Goal: Navigation & Orientation: Find specific page/section

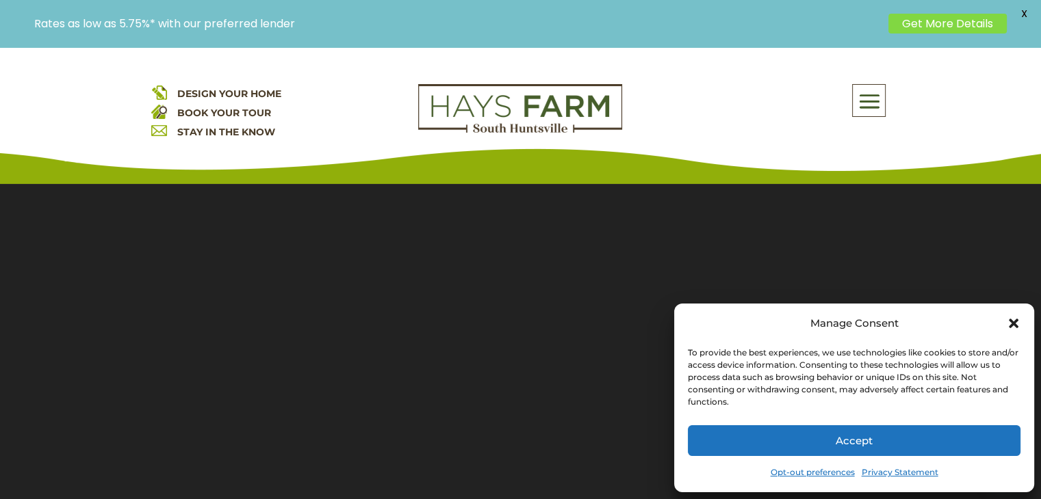
click at [1015, 323] on icon "Close dialog" at bounding box center [1013, 324] width 14 height 14
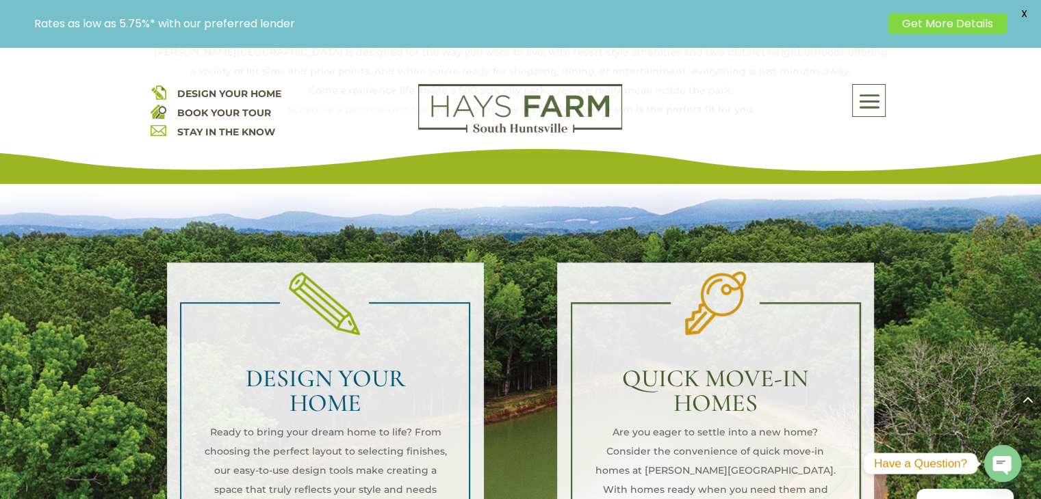
scroll to position [950, 0]
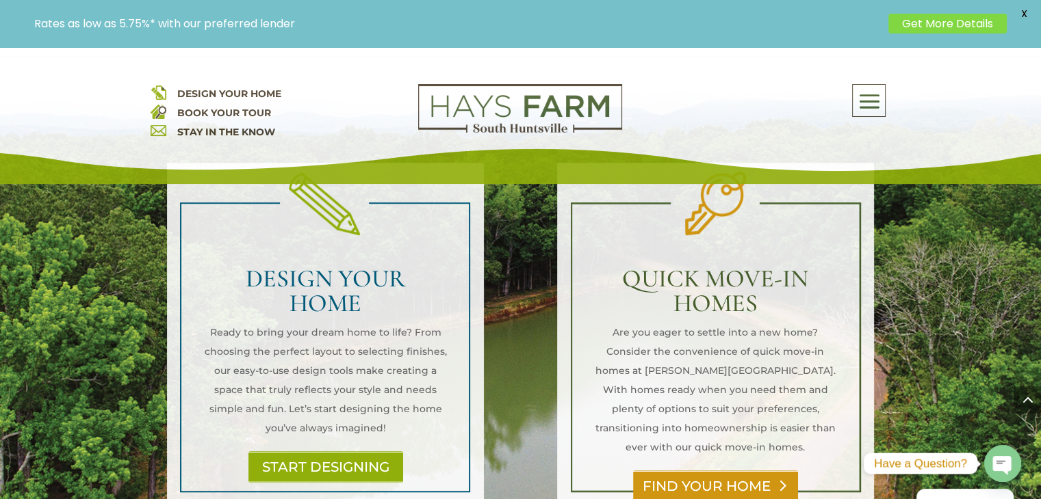
click at [662, 471] on link "FIND YOUR HOME" at bounding box center [715, 486] width 165 height 31
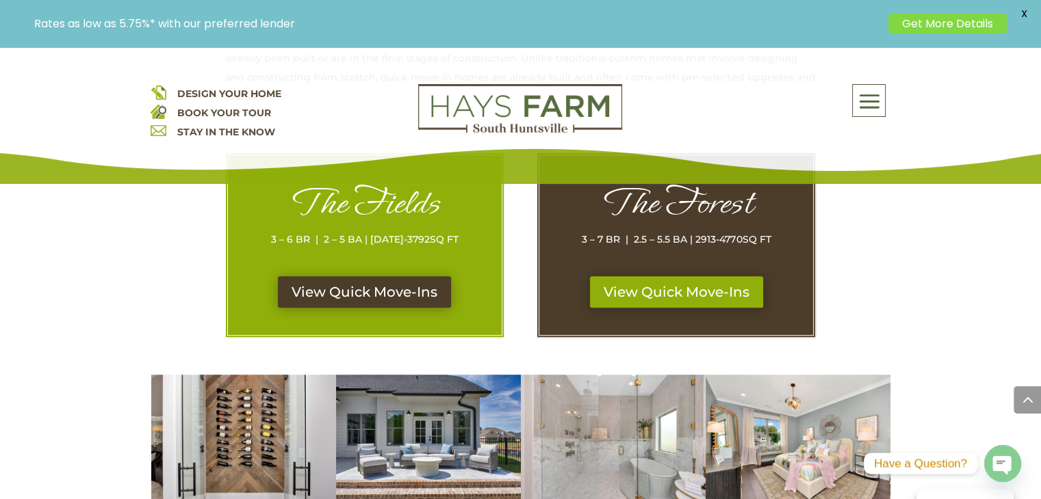
scroll to position [653, 0]
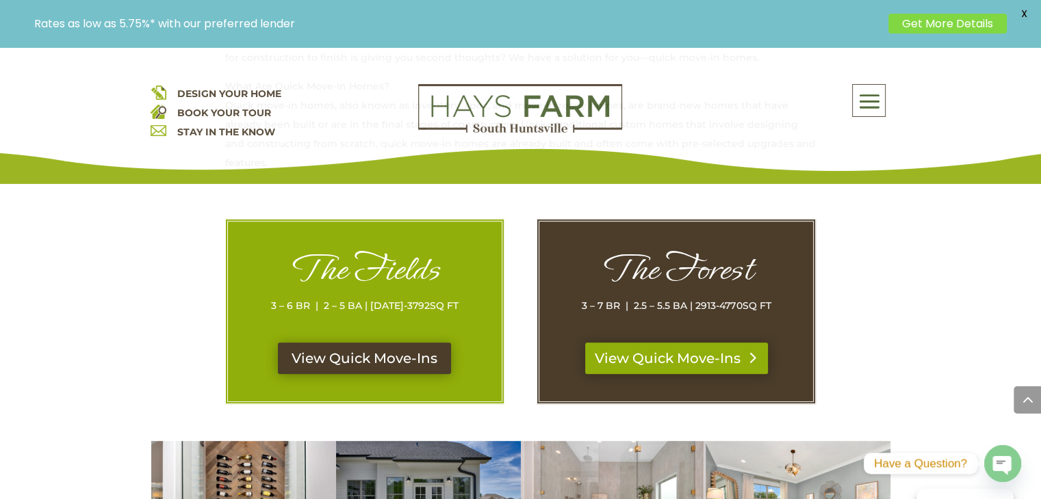
click at [649, 368] on link "View Quick Move-Ins" at bounding box center [676, 358] width 183 height 31
click at [365, 354] on link "View Quick Move-Ins" at bounding box center [364, 358] width 183 height 31
